Goal: Information Seeking & Learning: Learn about a topic

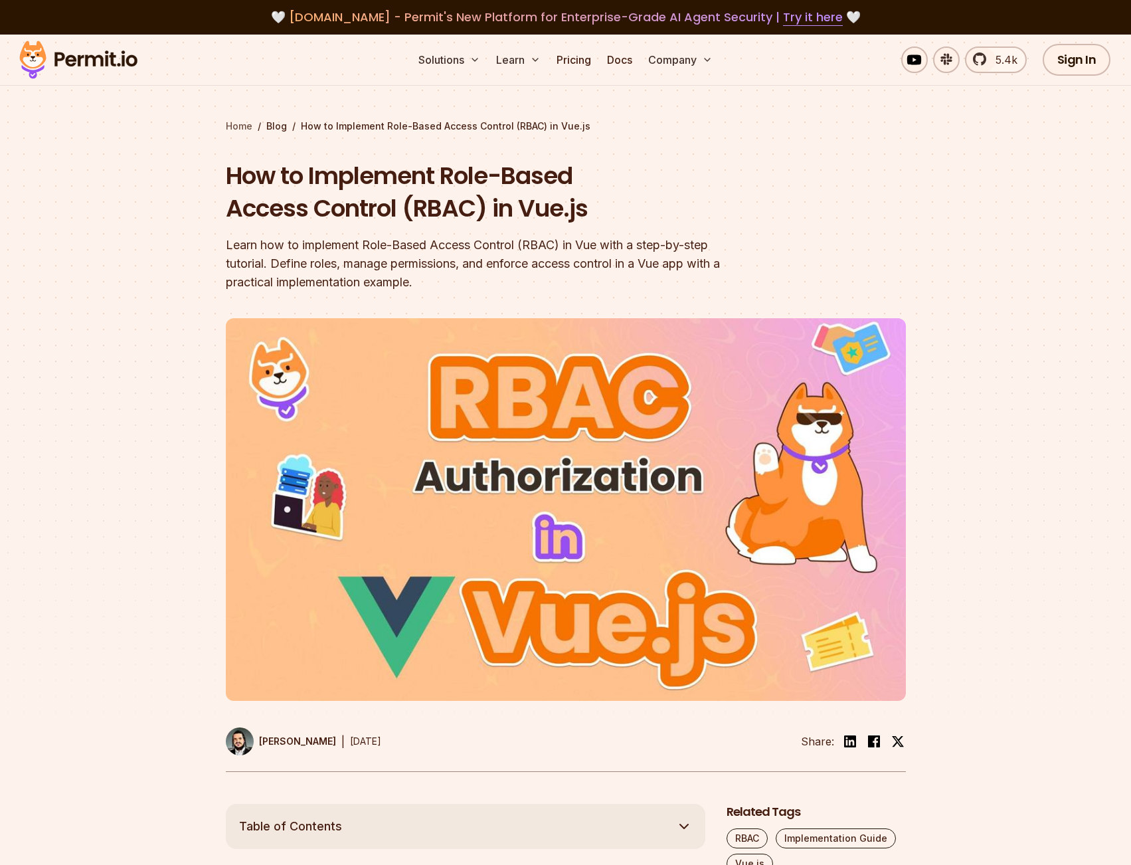
click at [248, 125] on link "Home" at bounding box center [239, 126] width 27 height 13
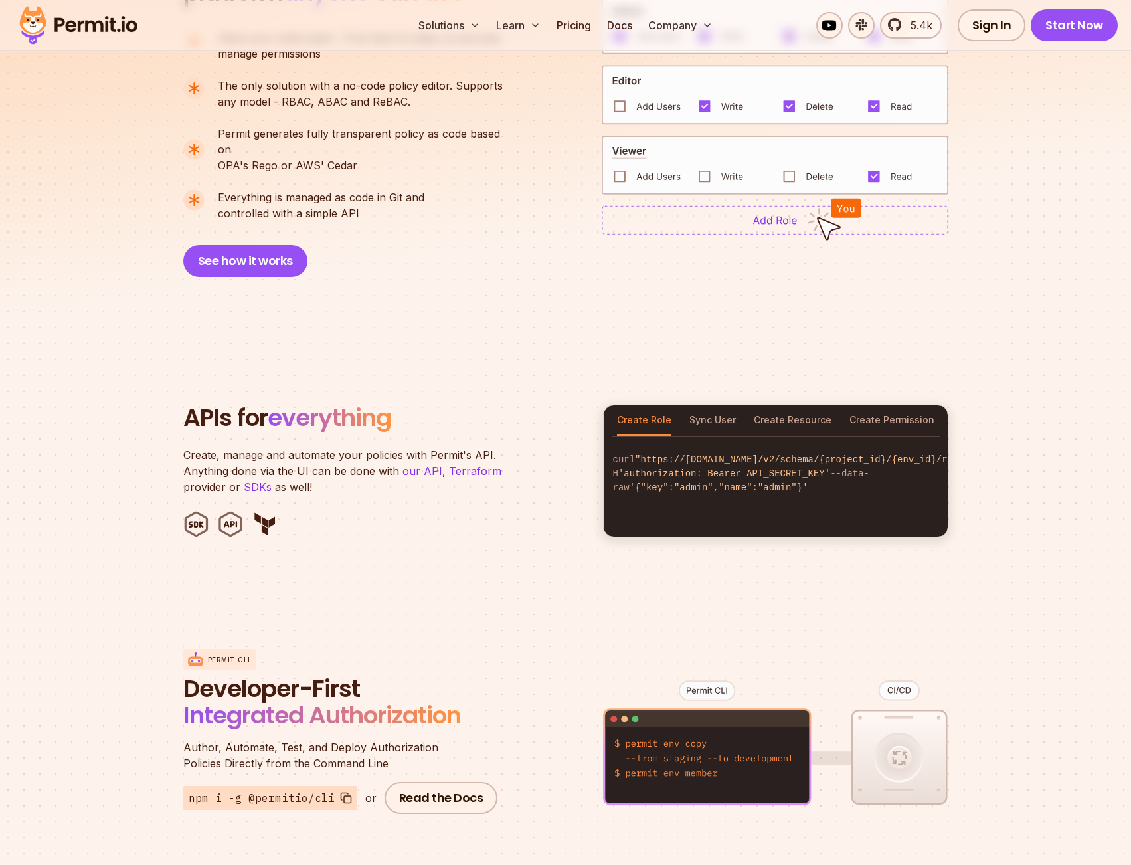
scroll to position [1062, 0]
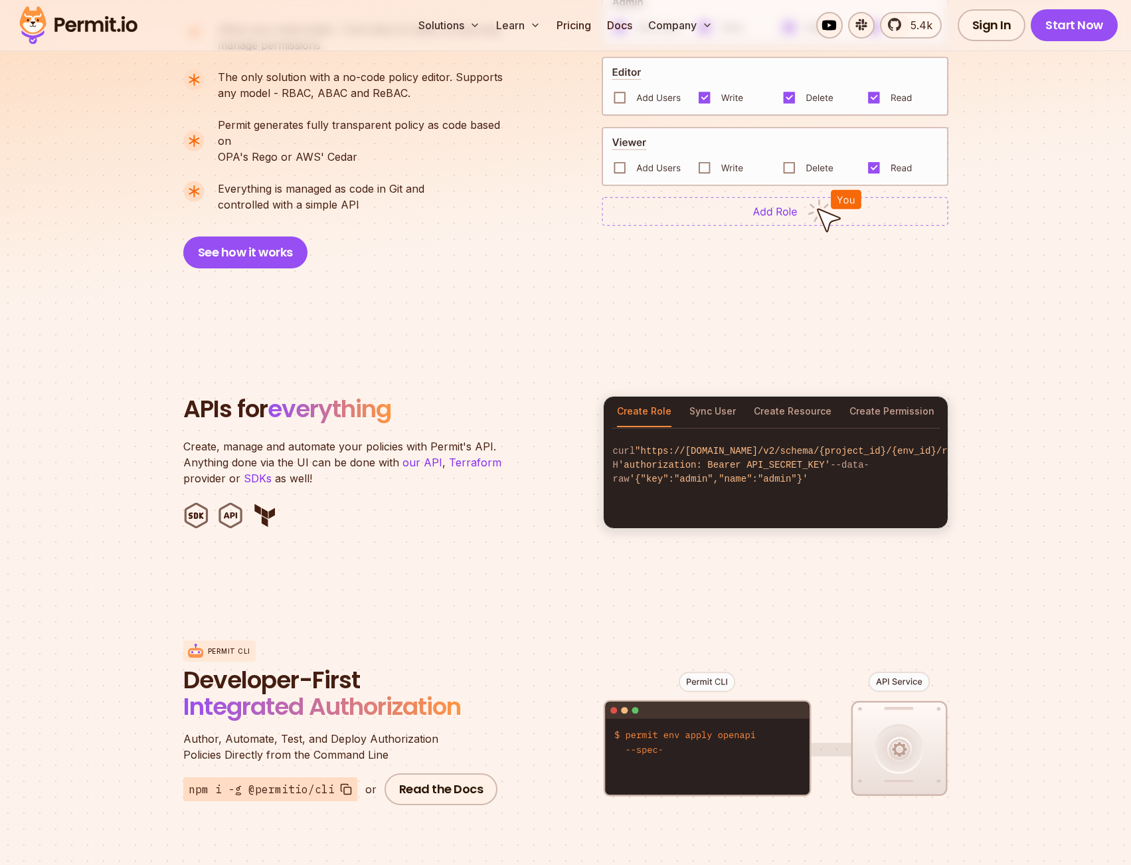
click at [621, 92] on img at bounding box center [775, 86] width 347 height 60
drag, startPoint x: 626, startPoint y: 161, endPoint x: 631, endPoint y: 170, distance: 9.8
click at [626, 162] on img at bounding box center [775, 156] width 347 height 59
click at [717, 208] on img at bounding box center [775, 211] width 347 height 29
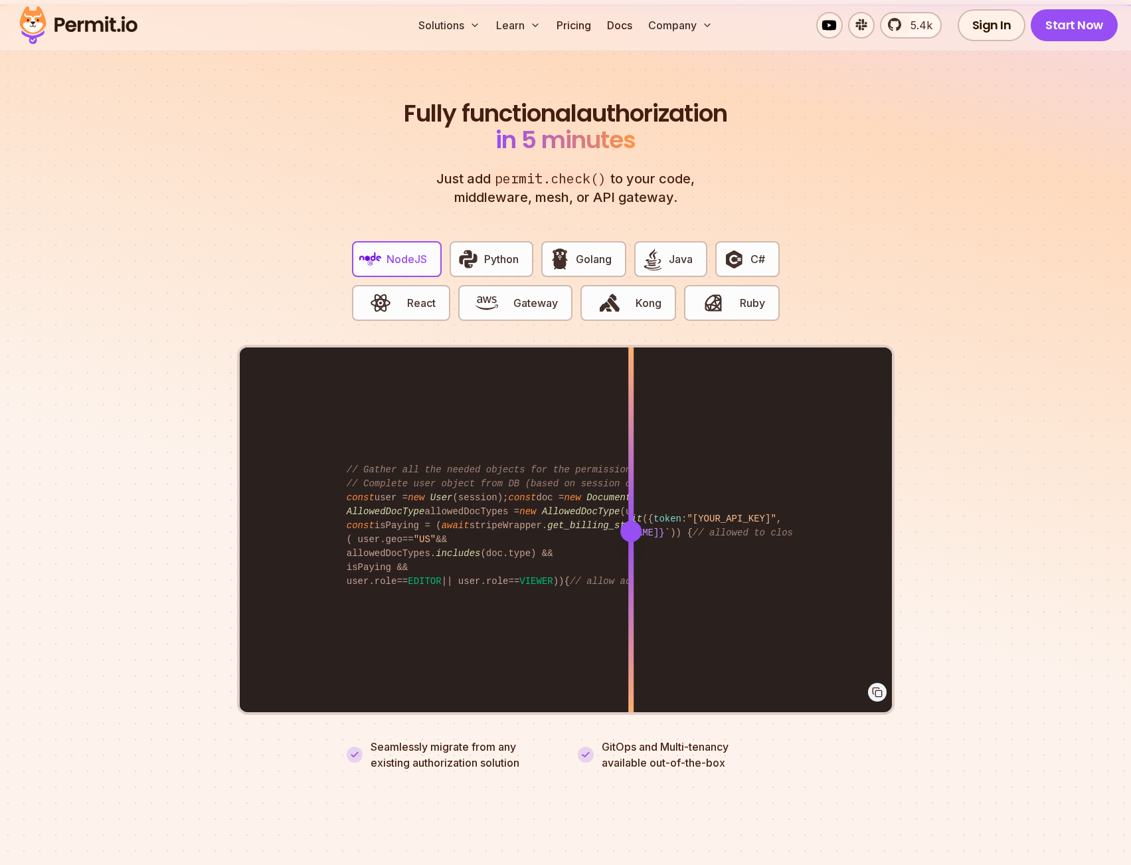
scroll to position [2523, 0]
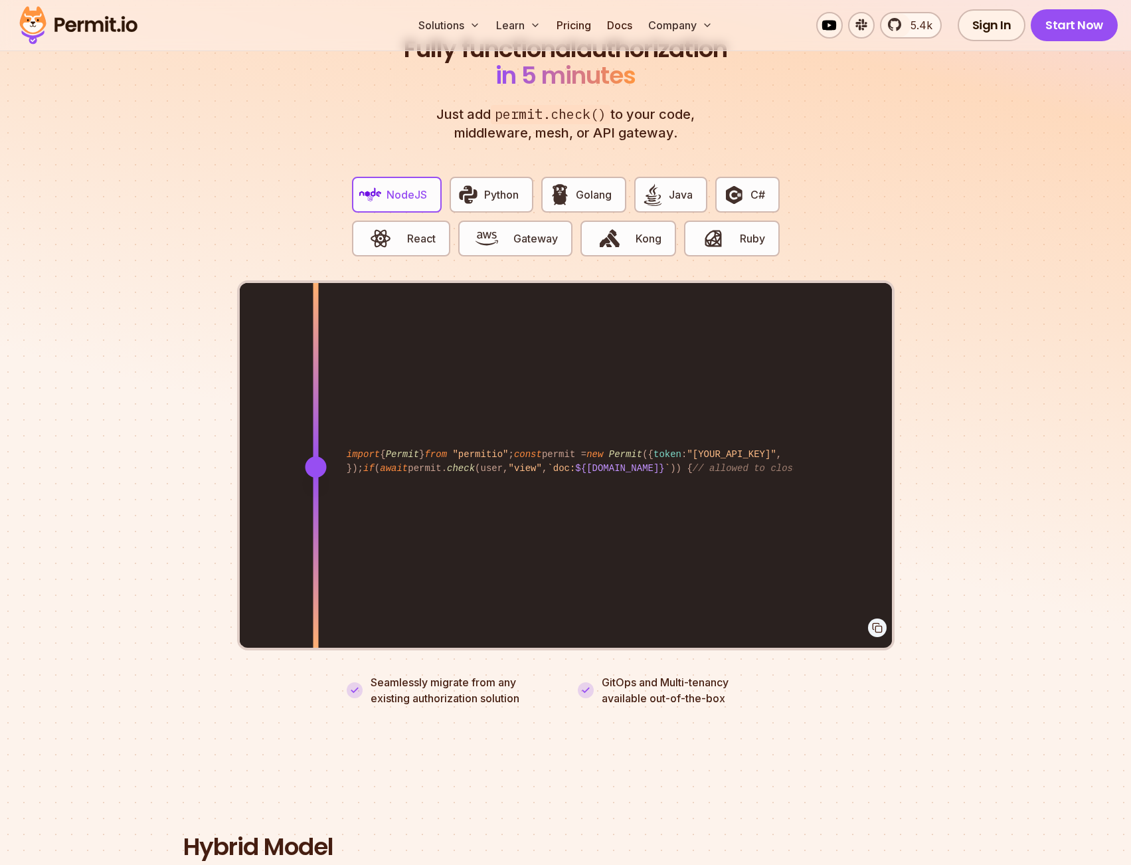
drag, startPoint x: 630, startPoint y: 452, endPoint x: 315, endPoint y: 430, distance: 315.5
click at [315, 430] on div at bounding box center [315, 466] width 5 height 367
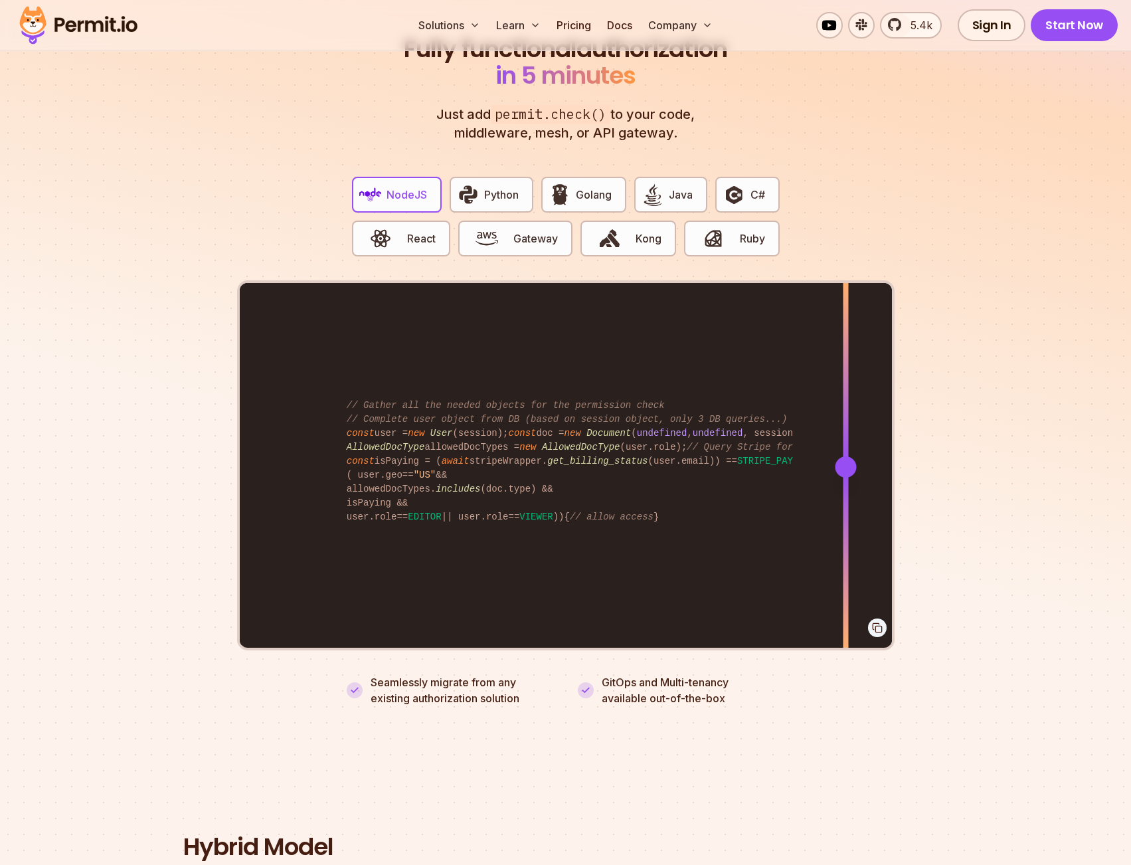
drag, startPoint x: 315, startPoint y: 430, endPoint x: 847, endPoint y: 396, distance: 532.3
click at [846, 398] on div at bounding box center [845, 374] width 5 height 183
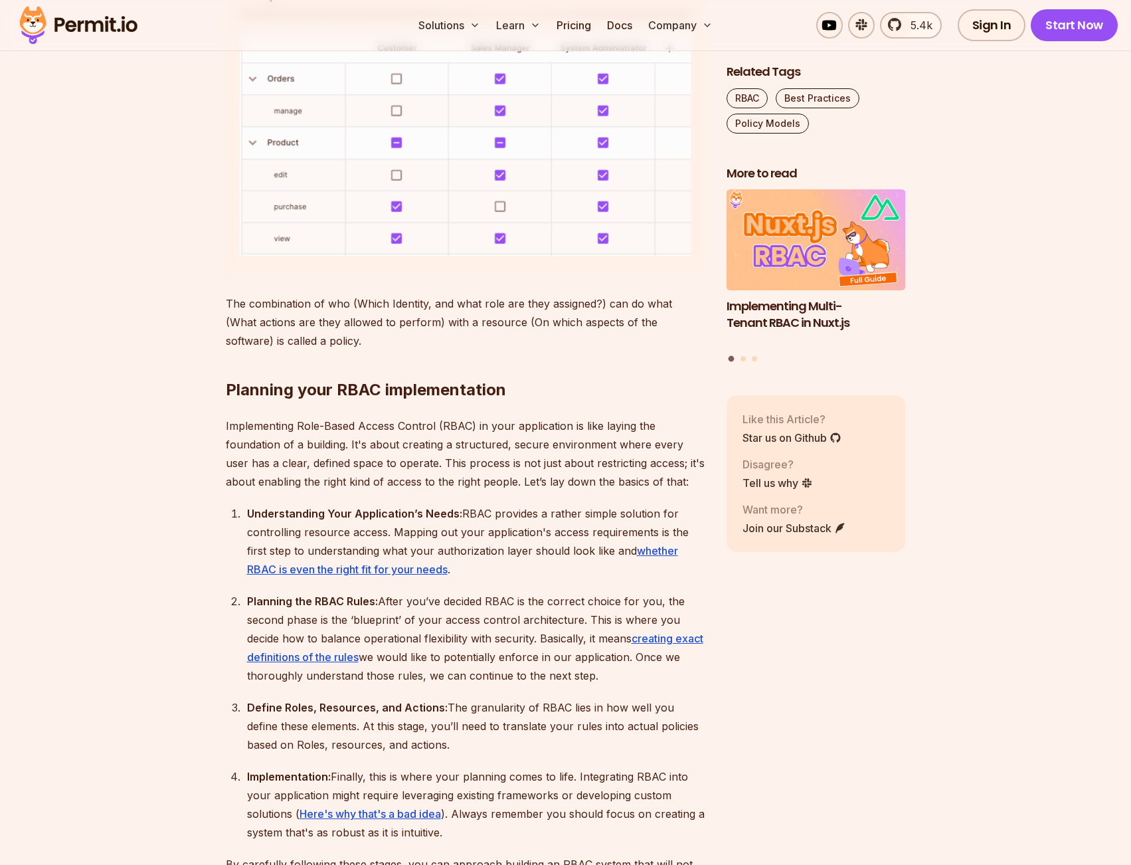
scroll to position [930, 0]
